Goal: Task Accomplishment & Management: Manage account settings

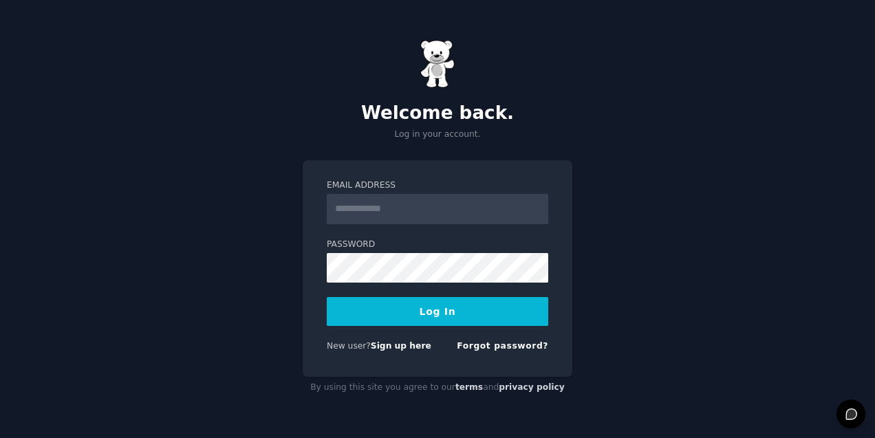
click at [386, 219] on input "Email Address" at bounding box center [438, 209] width 222 height 30
click at [0, 438] on com-1password-button at bounding box center [0, 438] width 0 height 0
type input "**********"
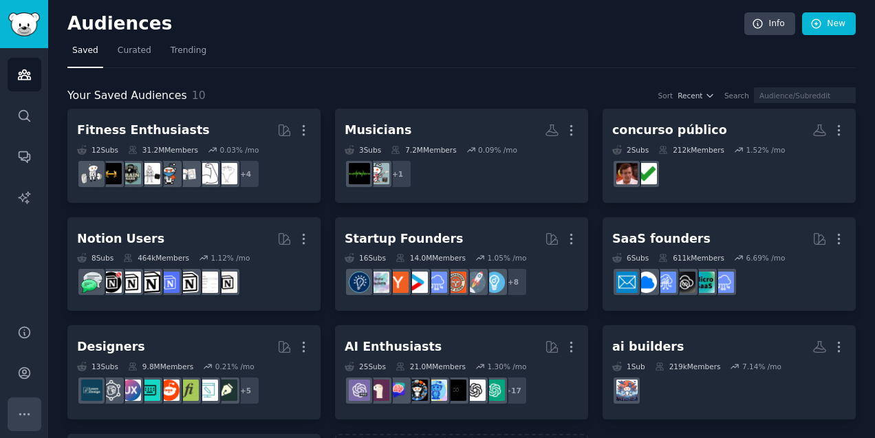
click at [24, 402] on button "More" at bounding box center [25, 415] width 34 height 34
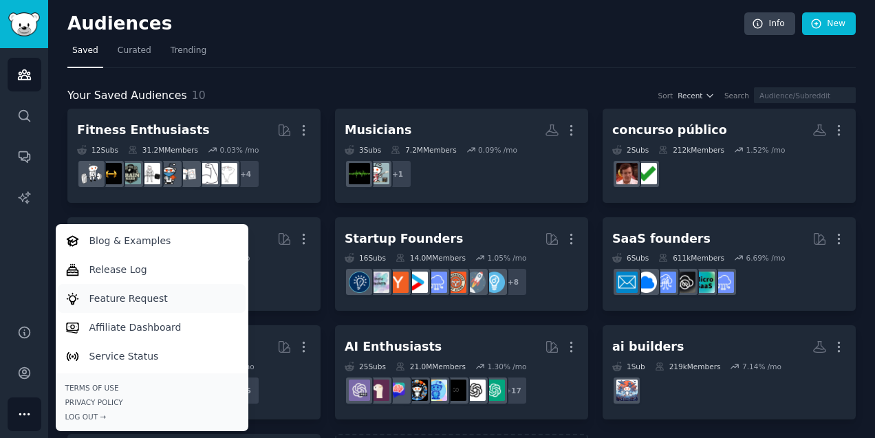
click at [106, 295] on p "Feature Request" at bounding box center [128, 299] width 78 height 14
click at [56, 216] on div "Audiences Info New Saved Curated Trending Your Saved Audiences 10 Sort Recent S…" at bounding box center [461, 273] width 827 height 547
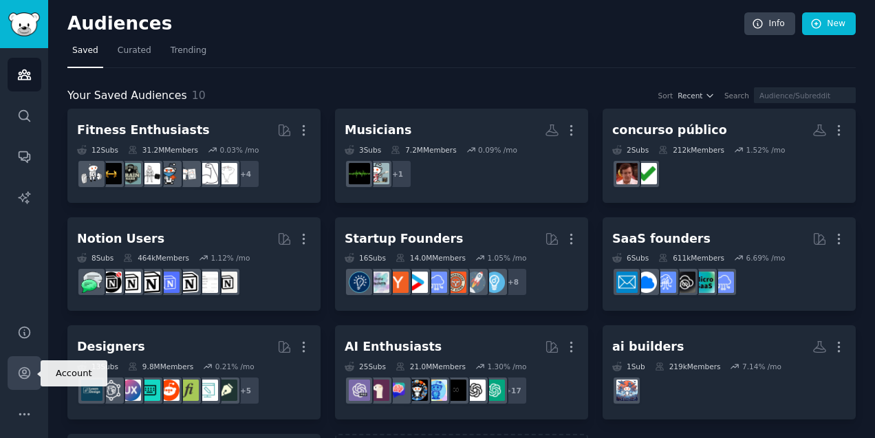
click at [29, 387] on link "Account" at bounding box center [25, 373] width 34 height 34
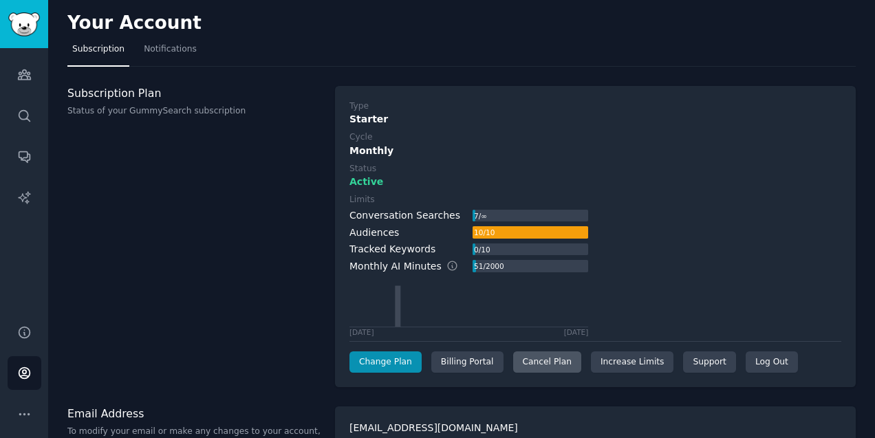
click at [520, 358] on div "Cancel Plan" at bounding box center [547, 363] width 68 height 22
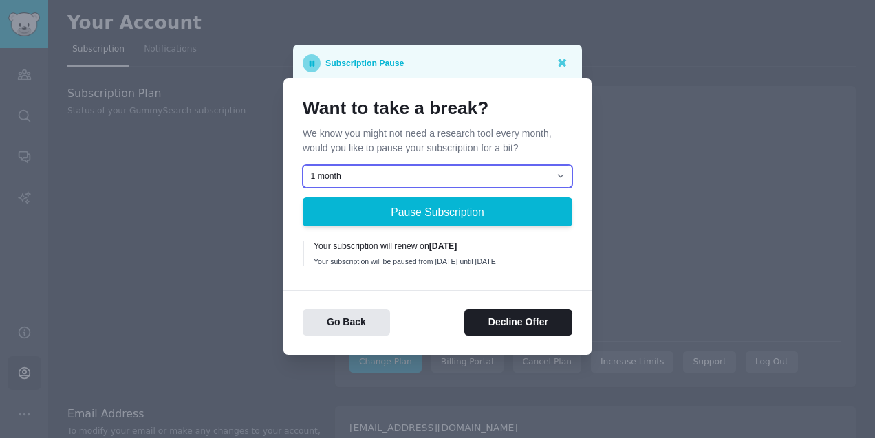
click at [435, 180] on select "1 month 2 months 3 months Choose a custom date to resume" at bounding box center [438, 176] width 270 height 23
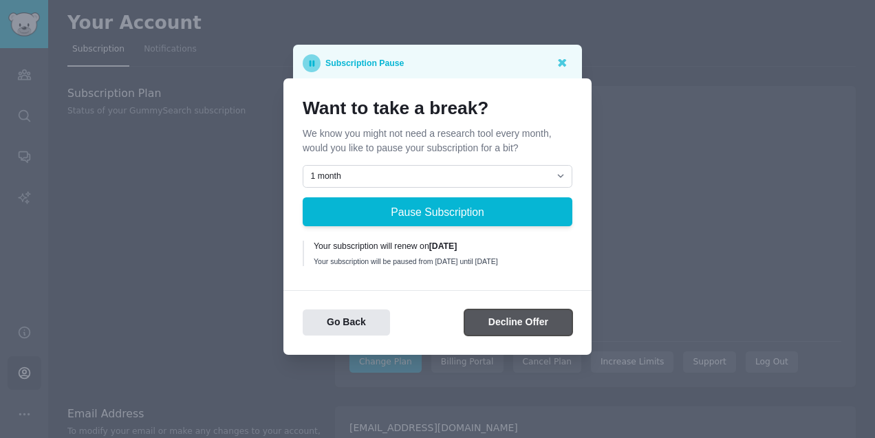
click at [482, 330] on button "Decline Offer" at bounding box center [518, 323] width 108 height 27
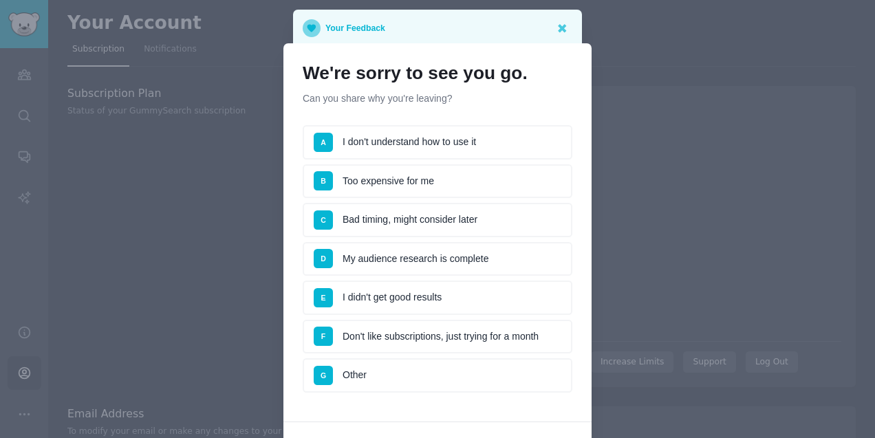
click at [412, 291] on li "E I didn't get good results" at bounding box center [438, 298] width 270 height 34
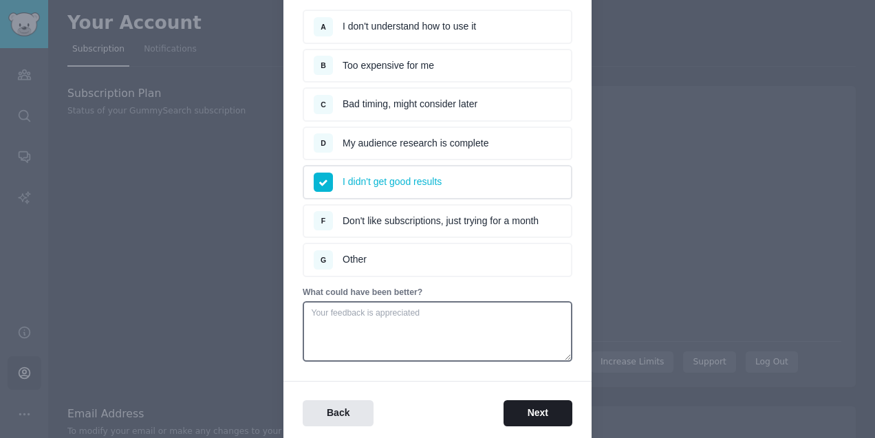
scroll to position [128, 0]
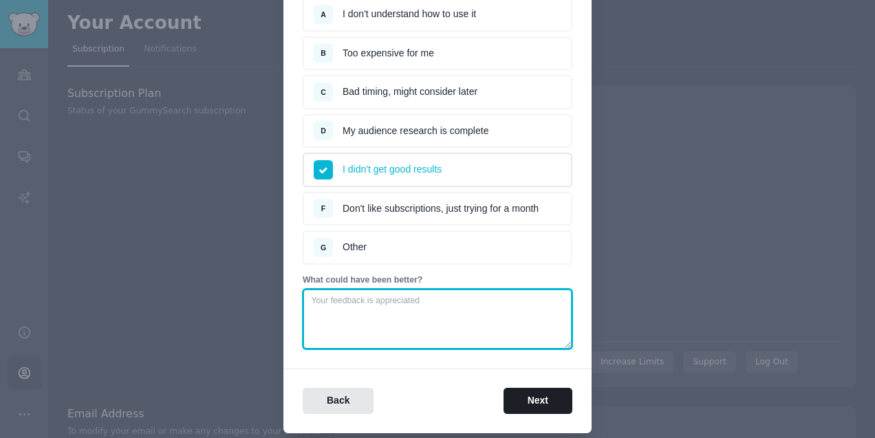
click at [389, 328] on textarea at bounding box center [438, 319] width 270 height 61
type textarea "I tought"
click at [540, 303] on textarea "I think I had a bigger expectation on how actionable and insigthful the analysi…" at bounding box center [438, 319] width 270 height 61
click at [529, 300] on textarea "I think I had a bigger expectation on how actionable and insigthful the analysi…" at bounding box center [438, 319] width 270 height 61
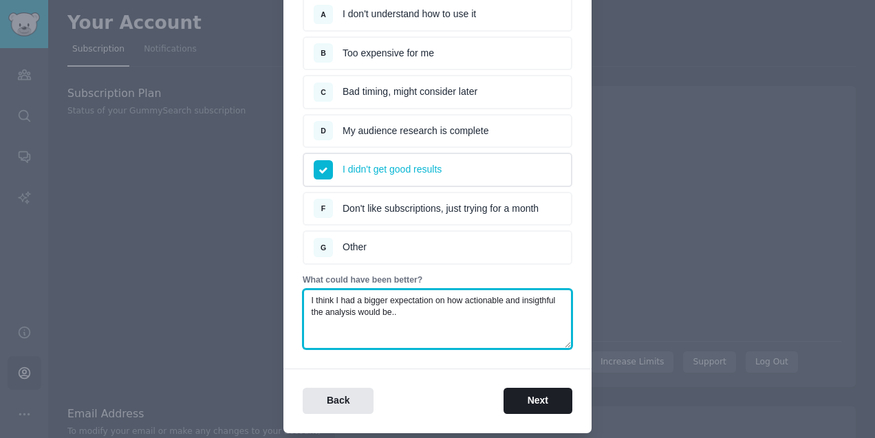
paste textarea "Insight"
click at [464, 319] on textarea "I think I had a bigger expectation on how actionable and Insightful the analysi…" at bounding box center [438, 319] width 270 height 61
type textarea "I think I had a bigger expectation on how actionable and Insightful the analysi…"
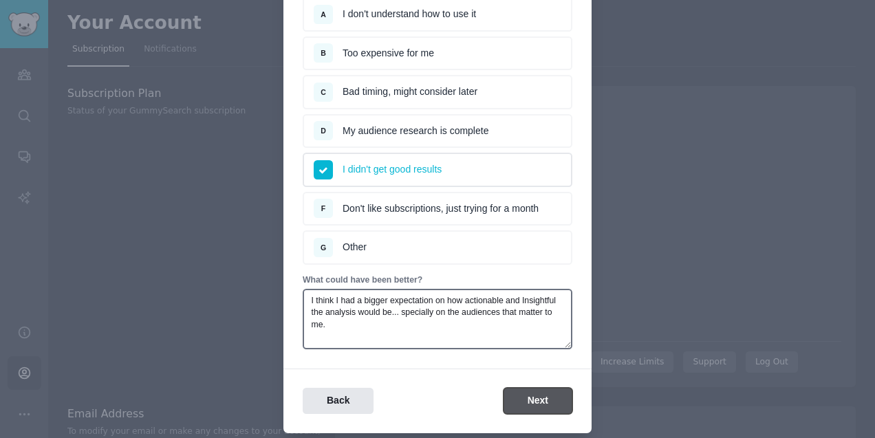
click at [535, 409] on button "Next" at bounding box center [538, 401] width 69 height 27
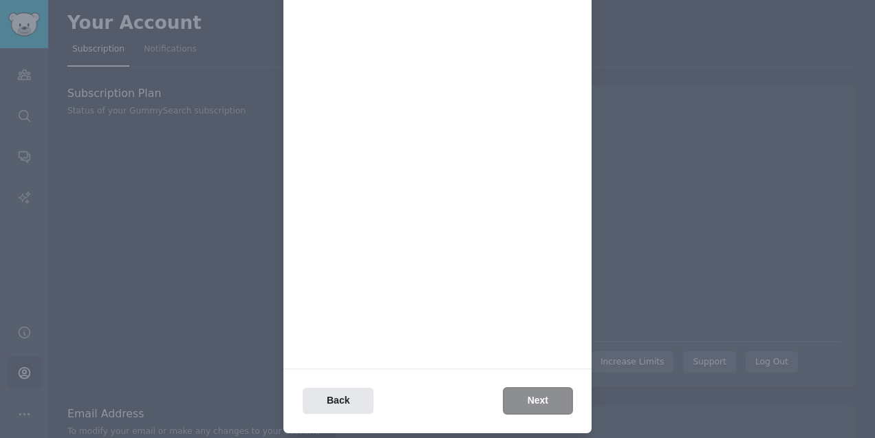
scroll to position [0, 0]
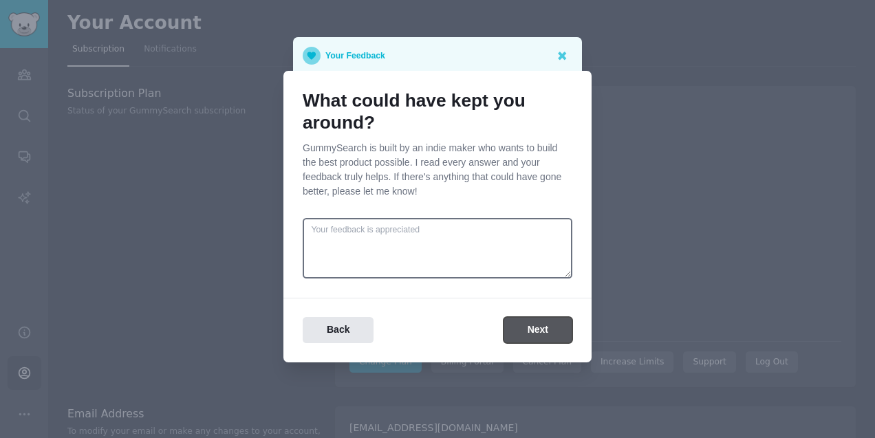
click at [539, 343] on button "Next" at bounding box center [538, 330] width 69 height 27
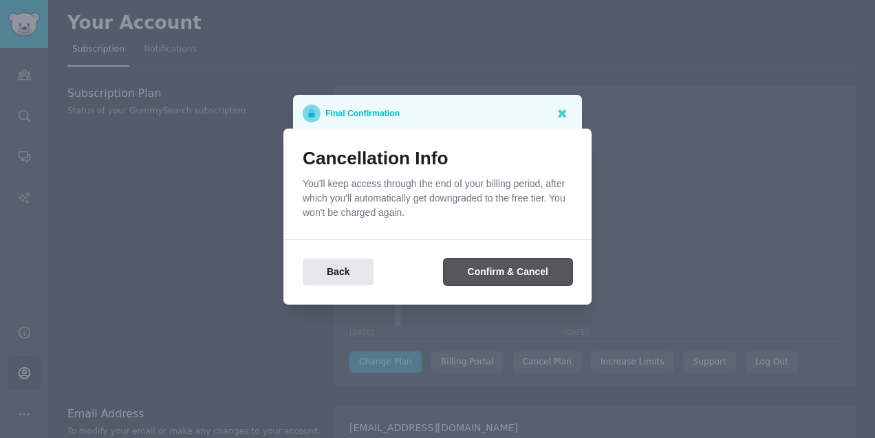
click at [498, 277] on button "Confirm & Cancel" at bounding box center [508, 272] width 129 height 27
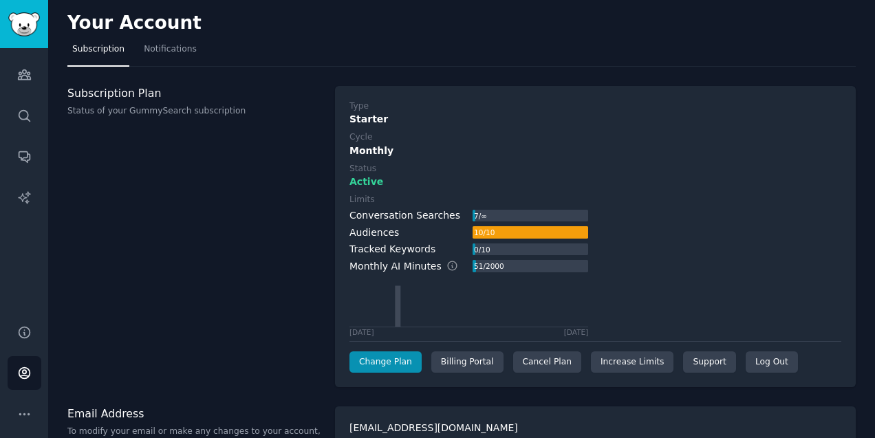
click at [392, 68] on div "Your Account Subscription Notifications Subscription Plan Status of your GummyS…" at bounding box center [461, 234] width 827 height 469
click at [541, 360] on div "Cancel Plan" at bounding box center [547, 363] width 68 height 22
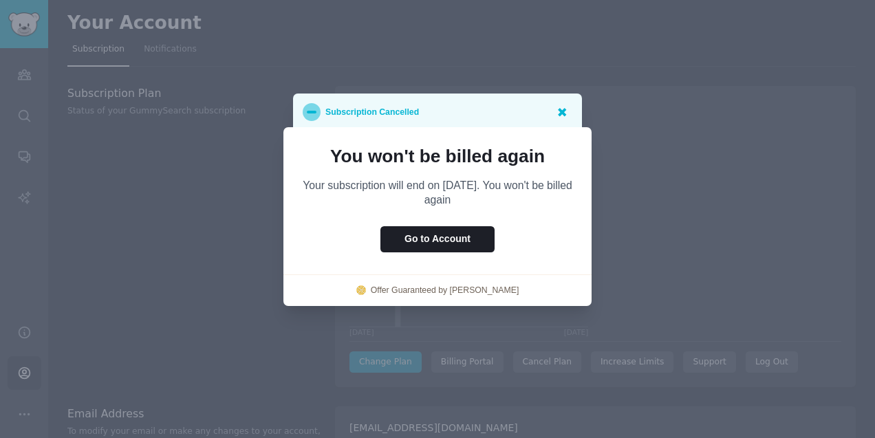
click at [559, 115] on icon at bounding box center [562, 112] width 8 height 8
